Goal: Task Accomplishment & Management: Manage account settings

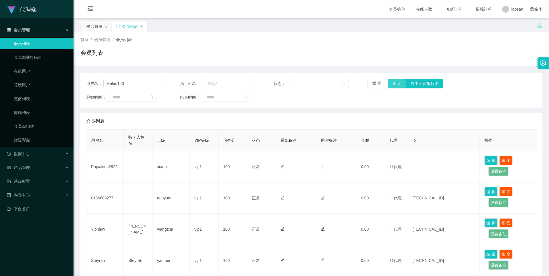
type input "Helen123"
click at [395, 81] on button "查 询" at bounding box center [396, 83] width 18 height 9
click at [134, 81] on input "text" at bounding box center [132, 83] width 58 height 9
type input "Helen123"
click at [390, 83] on button "查 询" at bounding box center [396, 83] width 18 height 9
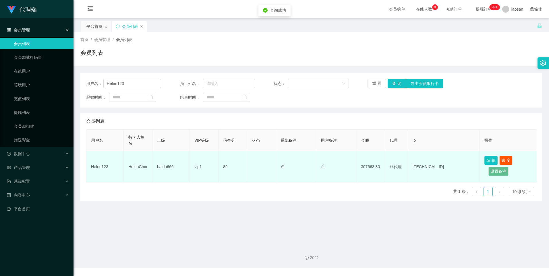
click at [488, 160] on button "编 辑" at bounding box center [490, 160] width 13 height 9
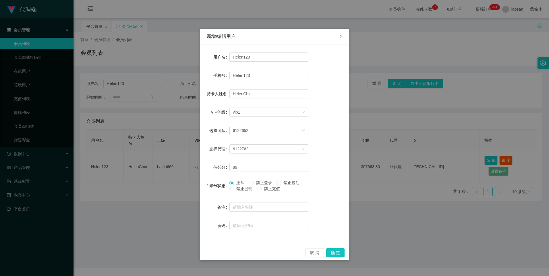
click at [411, 158] on div "新增/编辑用户 用户名 Helen123 手机号 Helen123 持卡人姓名 [PERSON_NAME] VIP等级 选择VIP等级 vip1 选择团队 6…" at bounding box center [274, 138] width 549 height 276
